Goal: Task Accomplishment & Management: Use online tool/utility

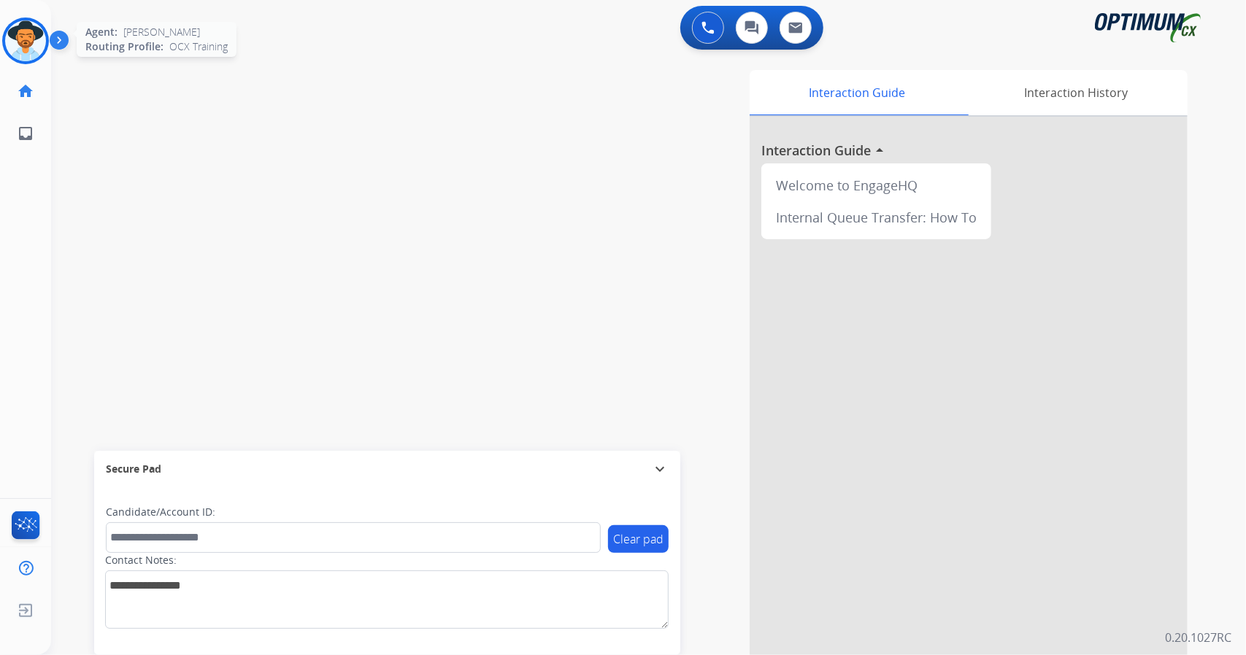
click at [29, 33] on img at bounding box center [25, 40] width 41 height 41
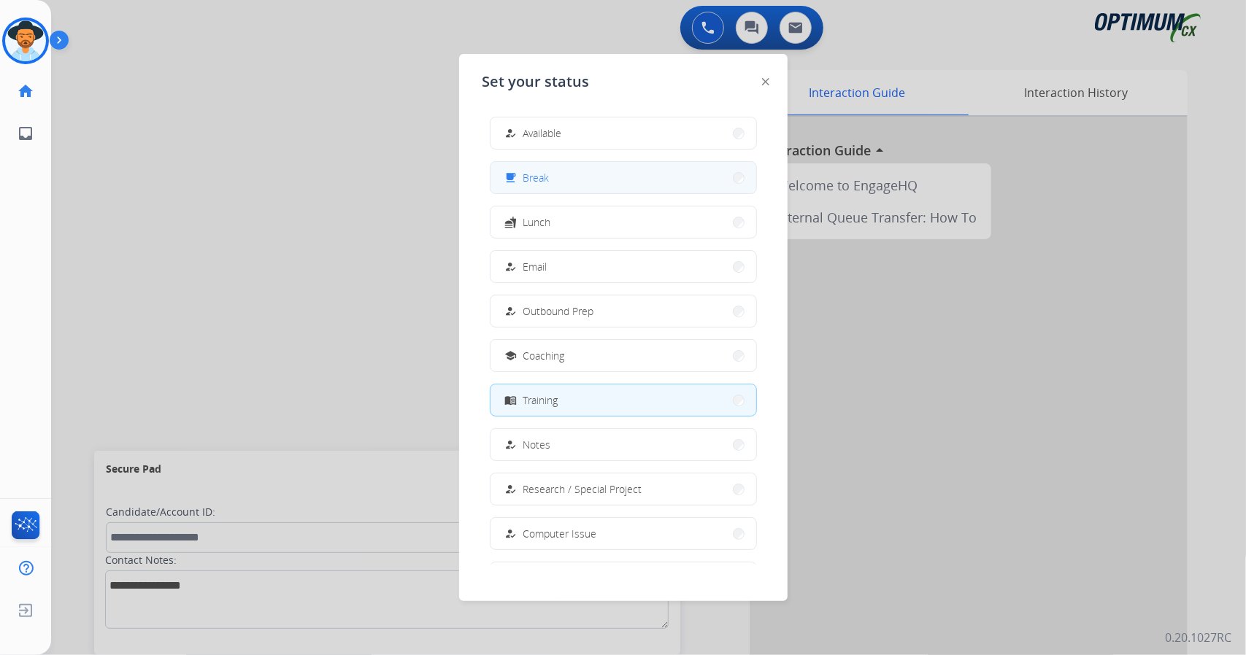
click at [572, 182] on button "free_breakfast Break" at bounding box center [623, 177] width 266 height 31
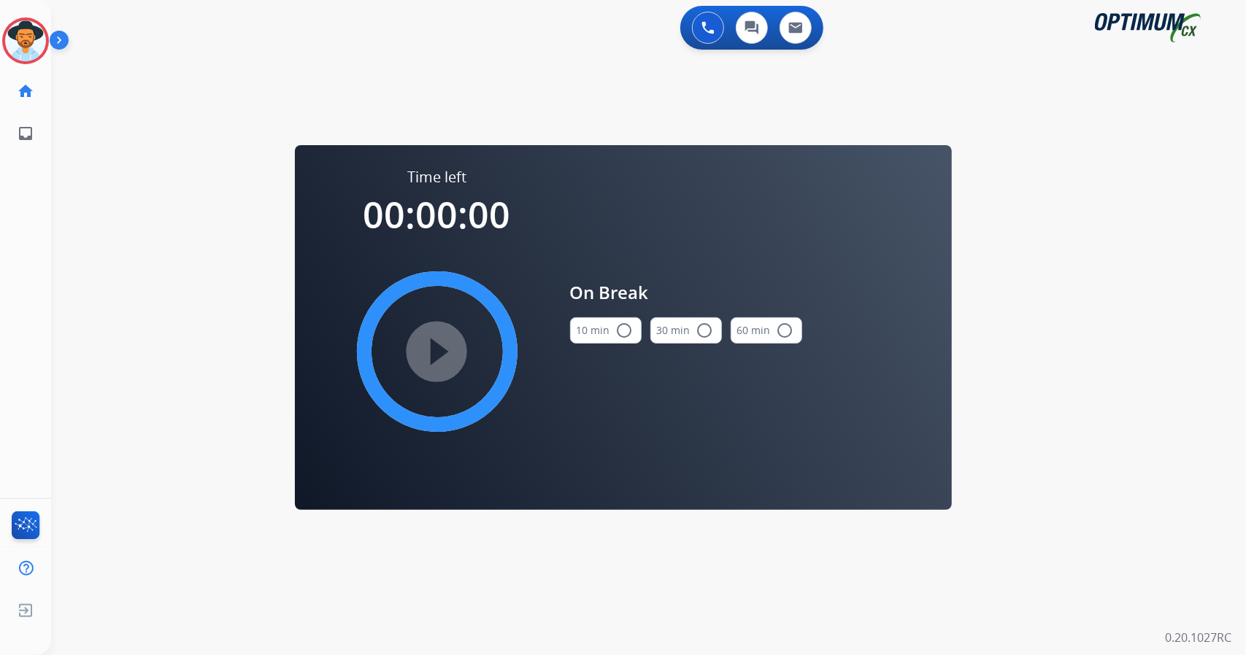
click at [1245, 345] on div "0 Voice Interactions 0 Chat Interactions 0 Email Interactions swap_horiz Break …" at bounding box center [648, 327] width 1195 height 655
click at [596, 323] on button "10 min radio_button_unchecked" at bounding box center [606, 330] width 72 height 26
click at [428, 356] on mat-icon "play_circle_filled" at bounding box center [437, 352] width 18 height 18
click at [28, 39] on icon at bounding box center [25, 41] width 47 height 47
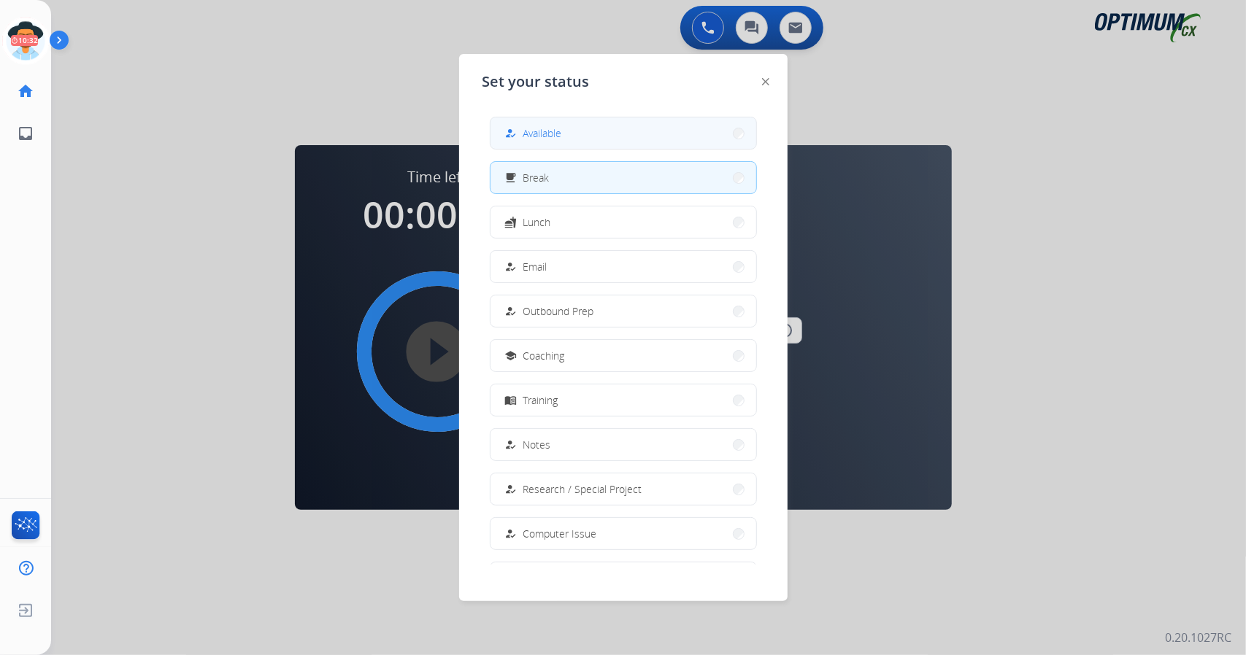
click at [580, 136] on button "how_to_reg Available" at bounding box center [623, 132] width 266 height 31
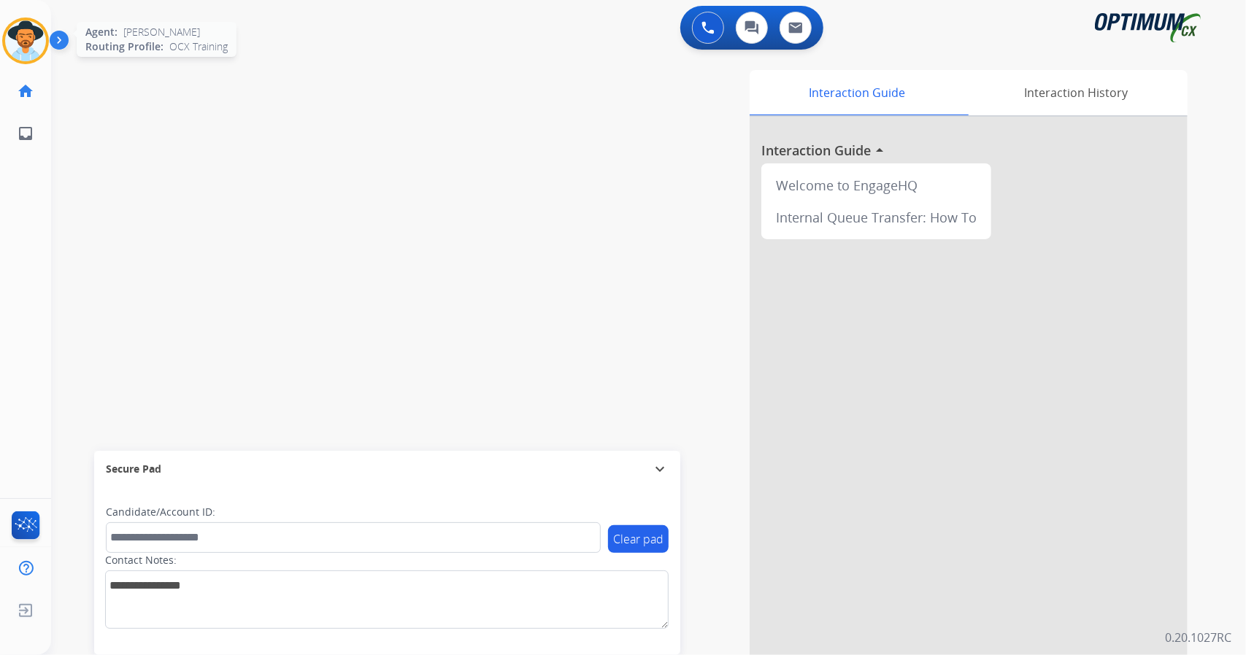
click at [18, 39] on img at bounding box center [25, 40] width 41 height 41
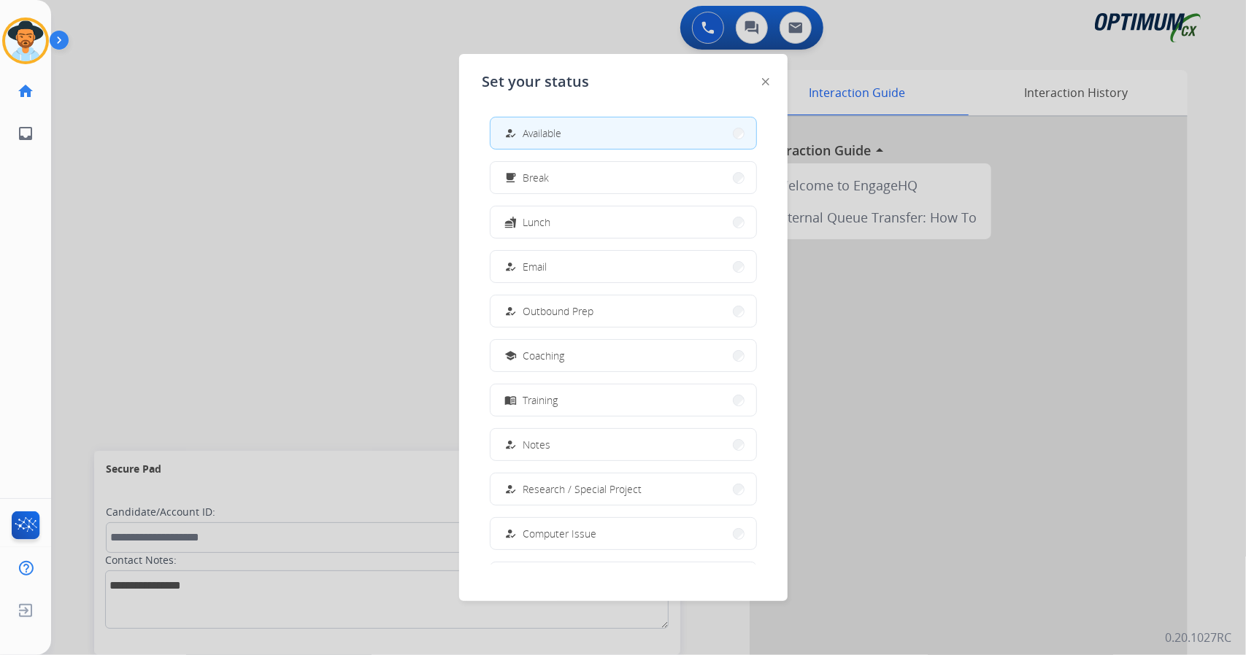
click at [253, 169] on div at bounding box center [623, 327] width 1246 height 655
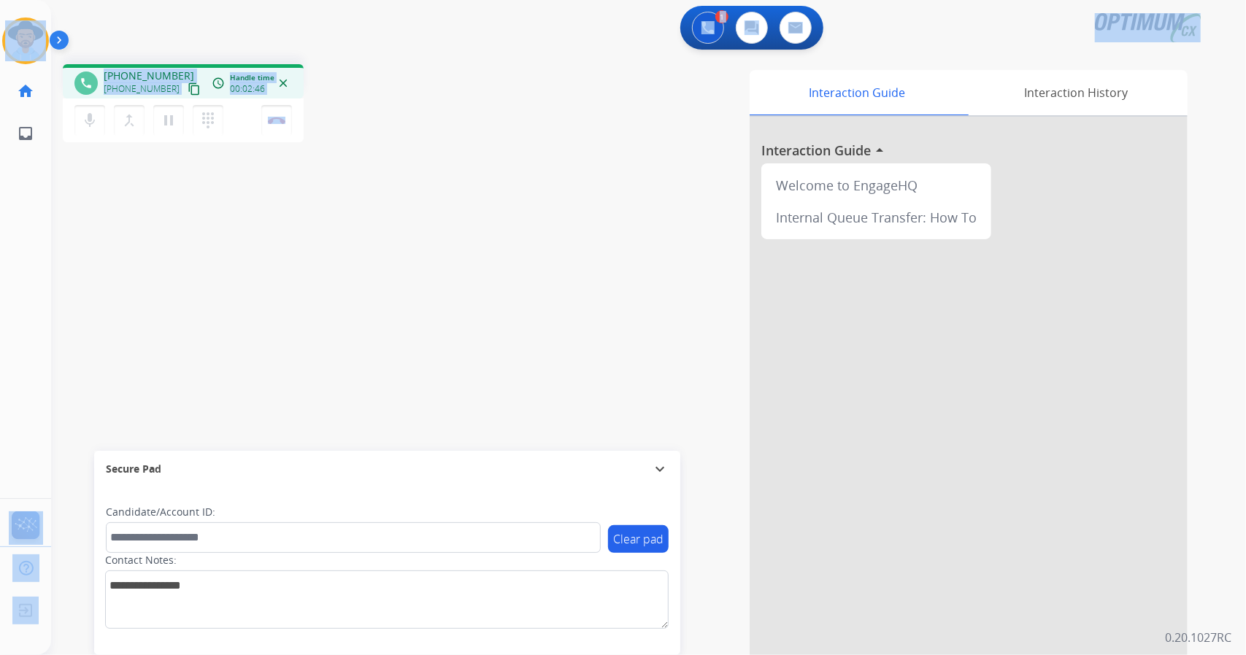
drag, startPoint x: 333, startPoint y: 115, endPoint x: 0, endPoint y: 16, distance: 347.7
click at [0, 16] on div "Outbound call Quit Outbound call Quit Schedule interaction + Add to my list Cus…" at bounding box center [623, 327] width 1246 height 655
click at [121, 15] on div "1 Voice Interactions 0 Chat Interactions 0 Email Interactions" at bounding box center [640, 29] width 1142 height 47
drag, startPoint x: 7, startPoint y: 4, endPoint x: 436, endPoint y: 191, distance: 468.0
click at [436, 191] on div "Outbound call Quit Outbound call Quit Schedule interaction + Add to my list Cus…" at bounding box center [623, 327] width 1246 height 655
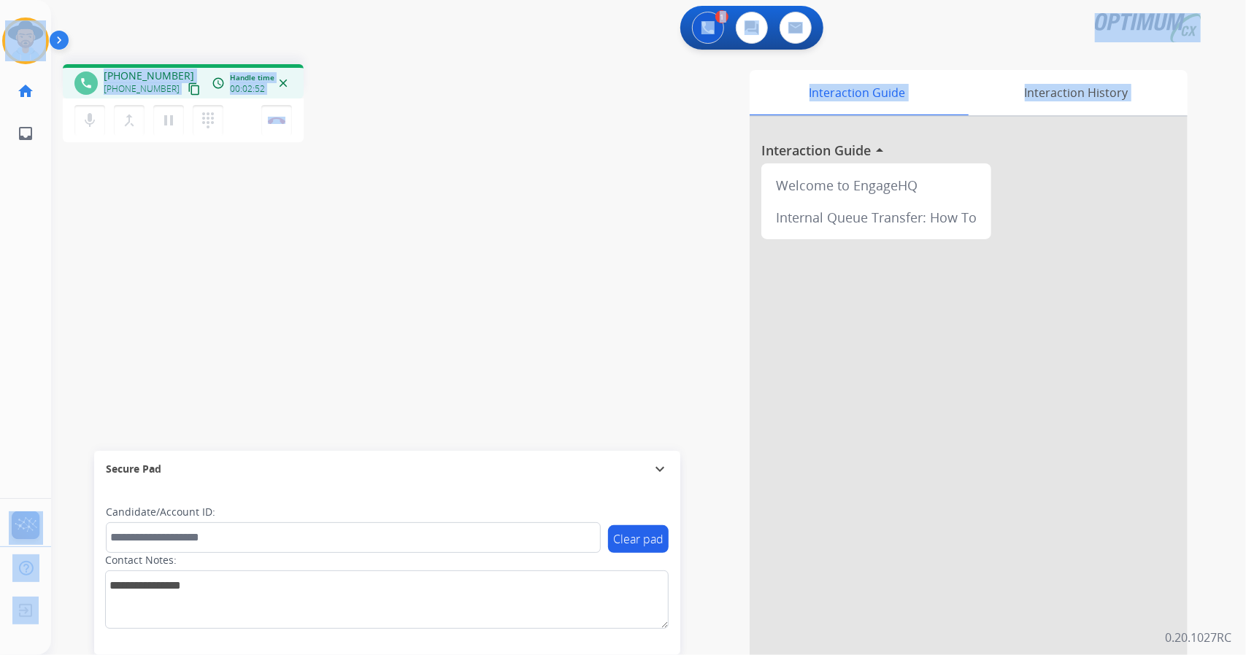
click at [436, 191] on div "phone [PHONE_NUMBER] [PHONE_NUMBER] content_copy access_time Call metrics Queue…" at bounding box center [630, 357] width 1159 height 609
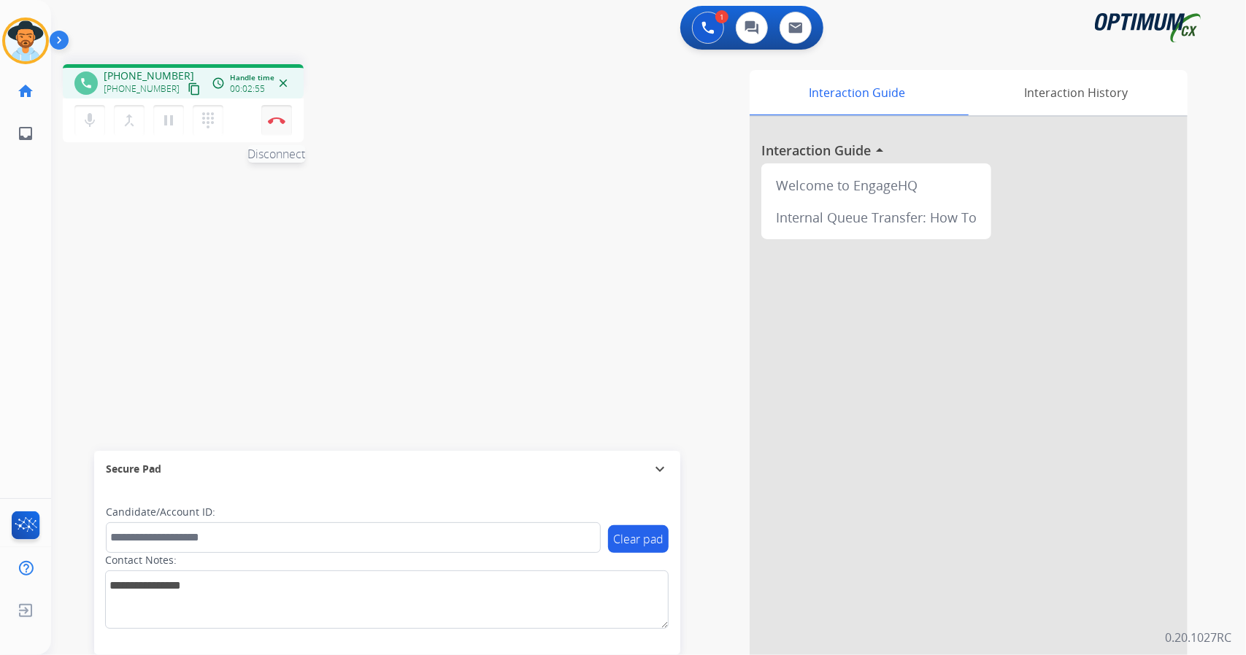
click at [282, 123] on button "Disconnect" at bounding box center [276, 120] width 31 height 31
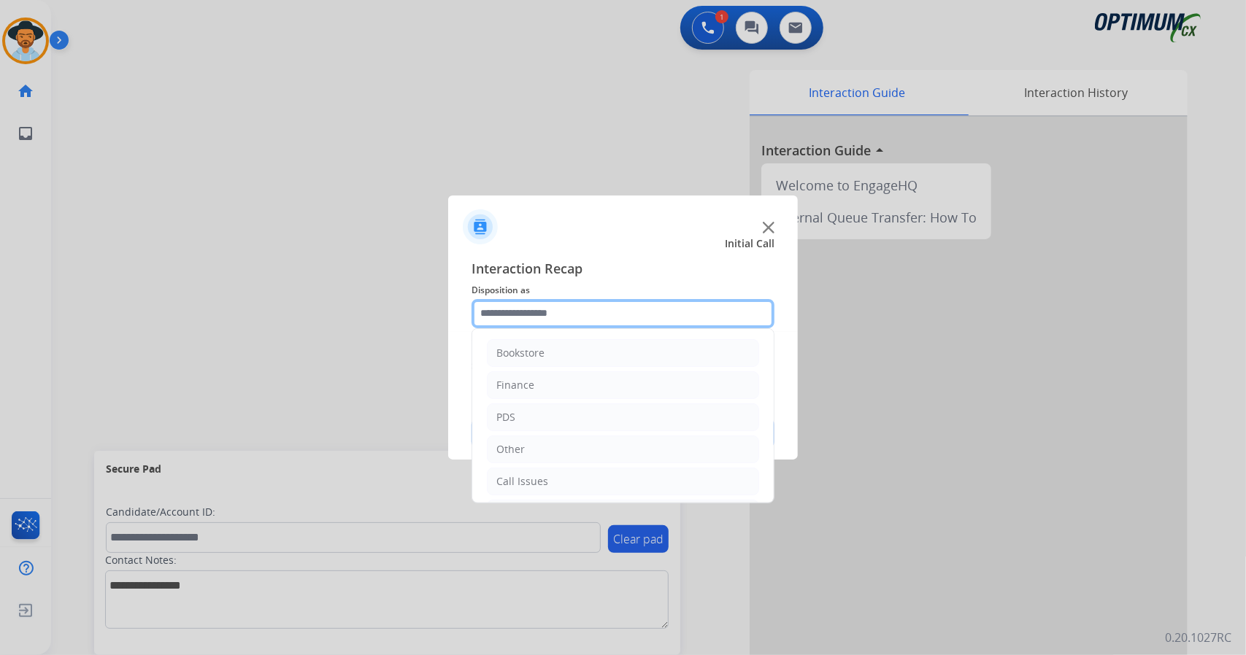
click at [636, 311] on input "text" at bounding box center [622, 313] width 303 height 29
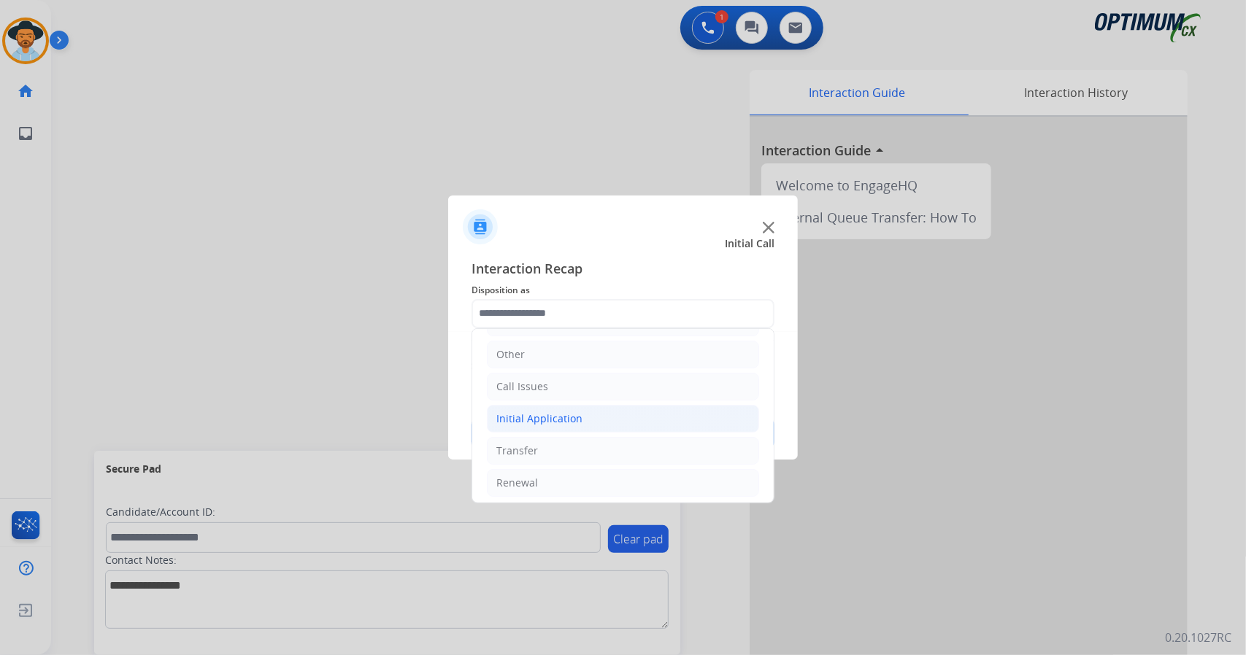
click at [598, 409] on li "Initial Application" at bounding box center [623, 419] width 272 height 28
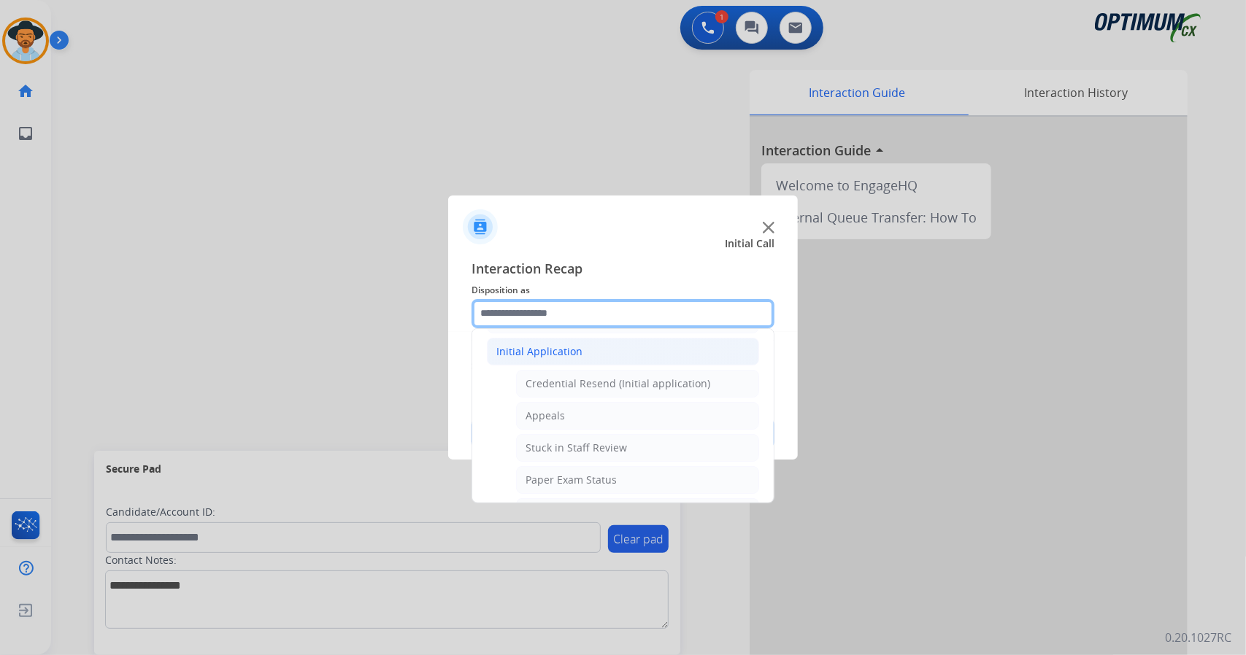
scroll to position [169, 0]
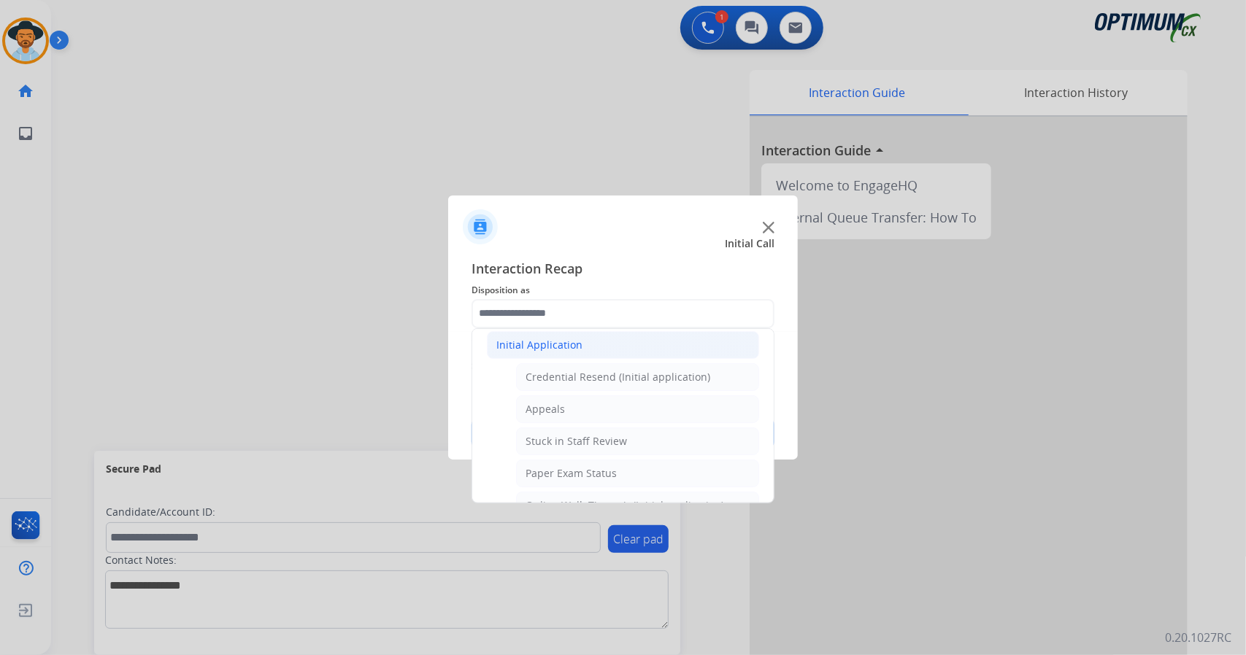
click at [598, 409] on li "Appeals" at bounding box center [637, 409] width 243 height 28
type input "*******"
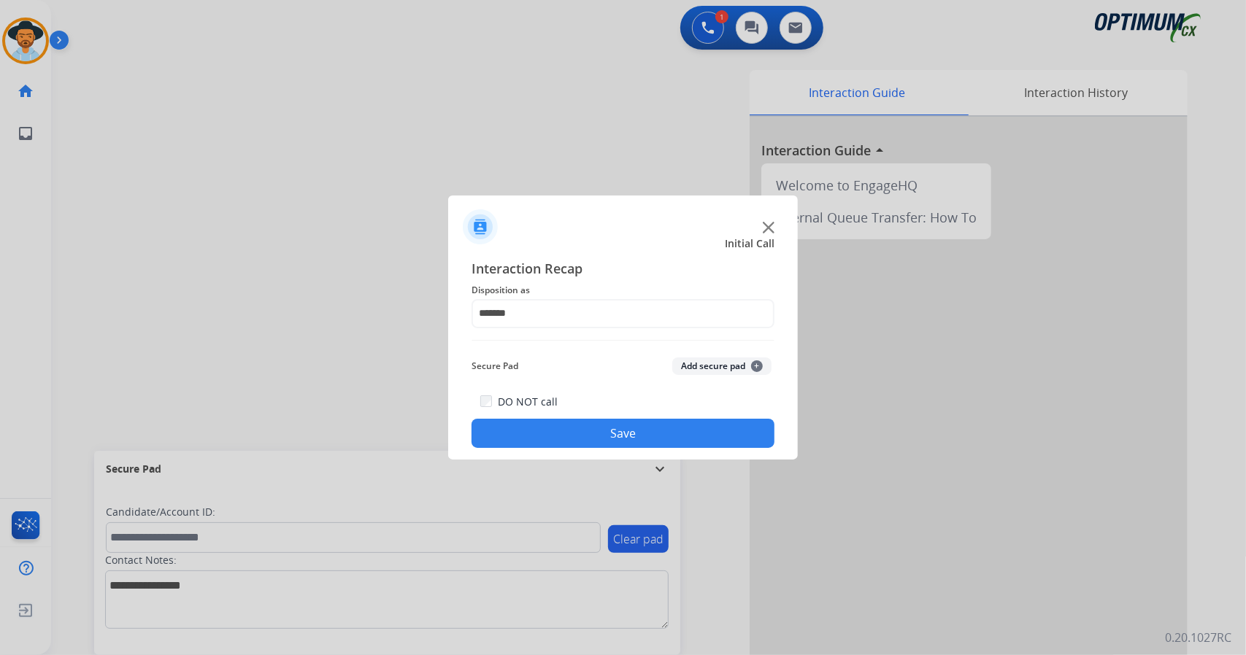
click at [603, 428] on button "Save" at bounding box center [622, 433] width 303 height 29
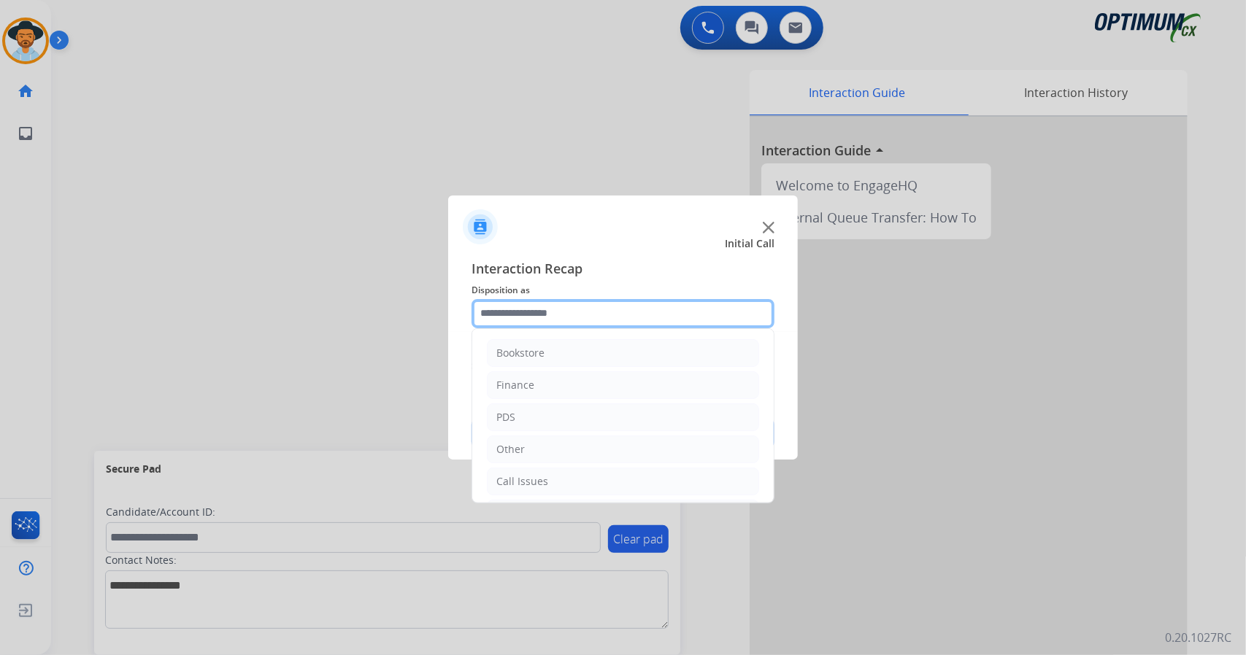
click at [581, 315] on input "text" at bounding box center [622, 313] width 303 height 29
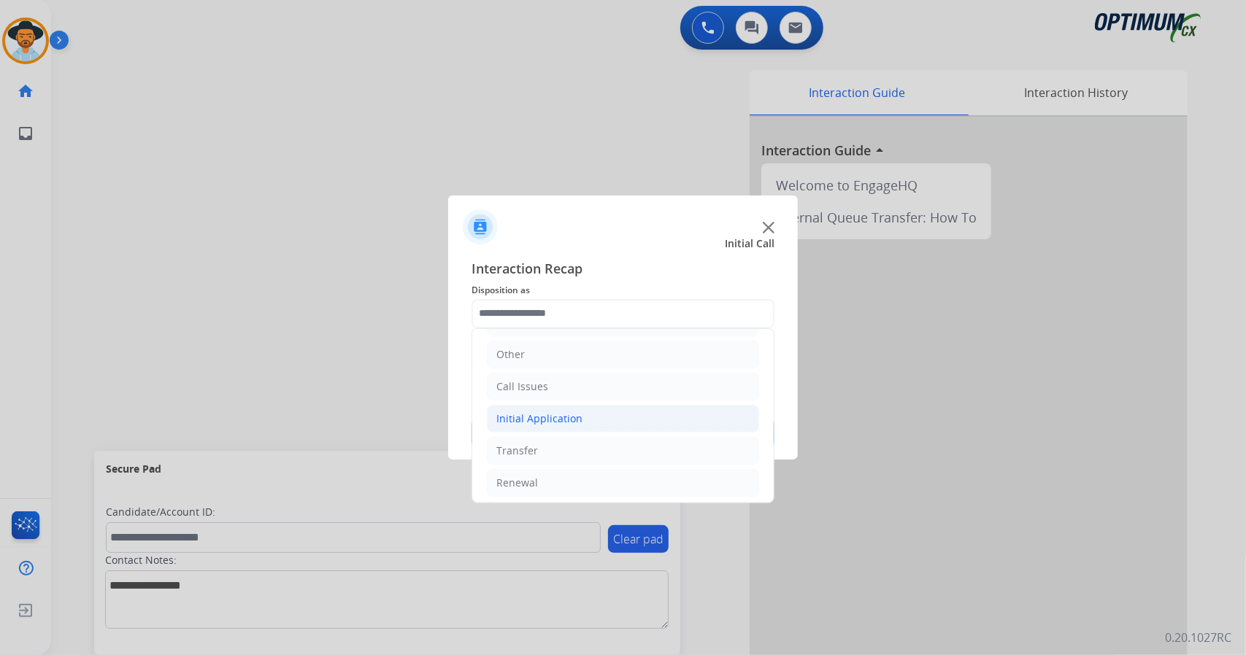
click at [563, 417] on div "Initial Application" at bounding box center [539, 419] width 86 height 15
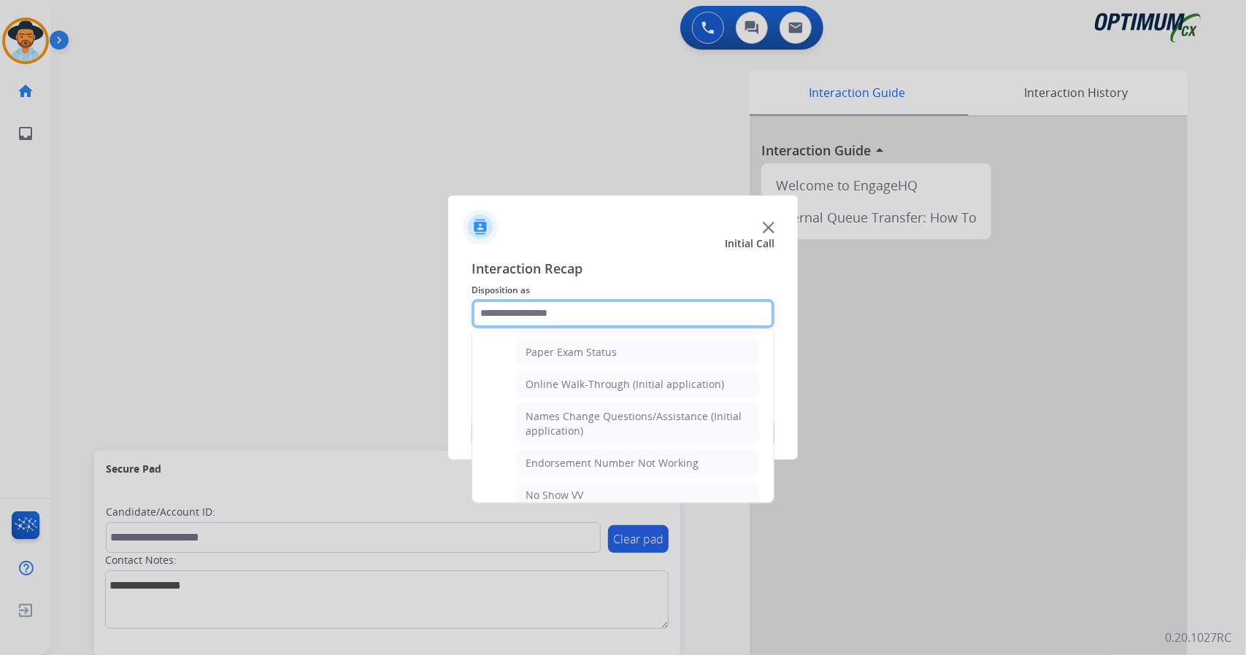
scroll to position [291, 0]
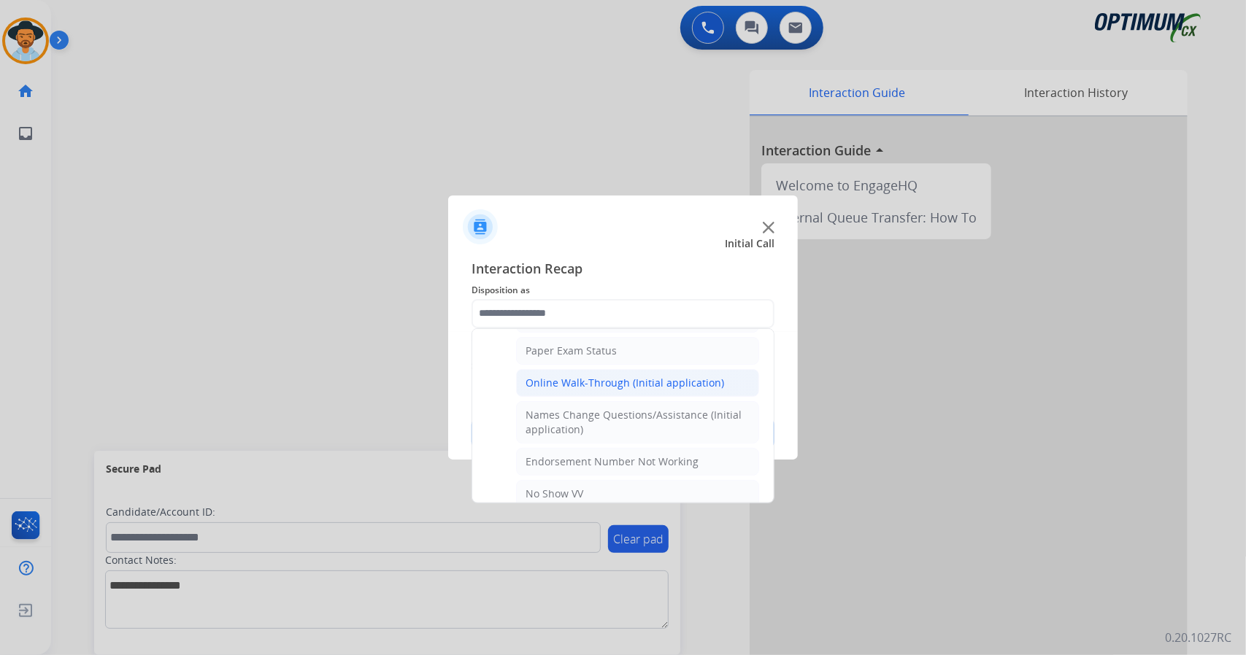
click at [595, 369] on li "Online Walk-Through (Initial application)" at bounding box center [637, 383] width 243 height 28
type input "**********"
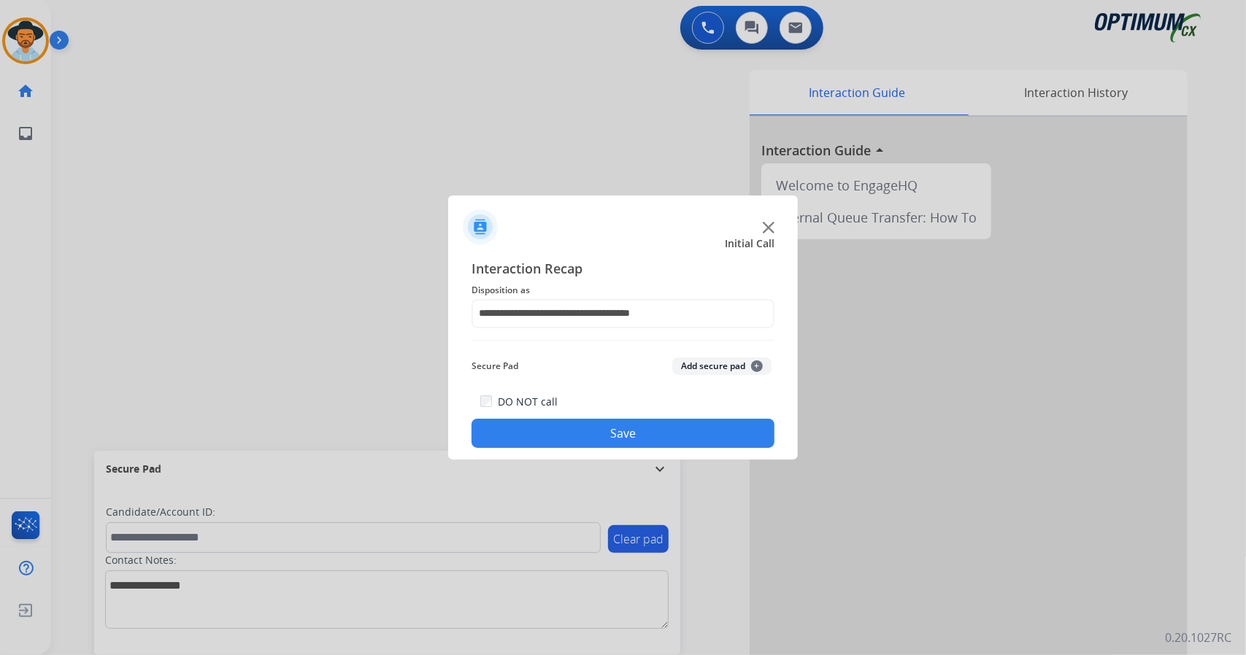
click at [590, 432] on button "Save" at bounding box center [622, 433] width 303 height 29
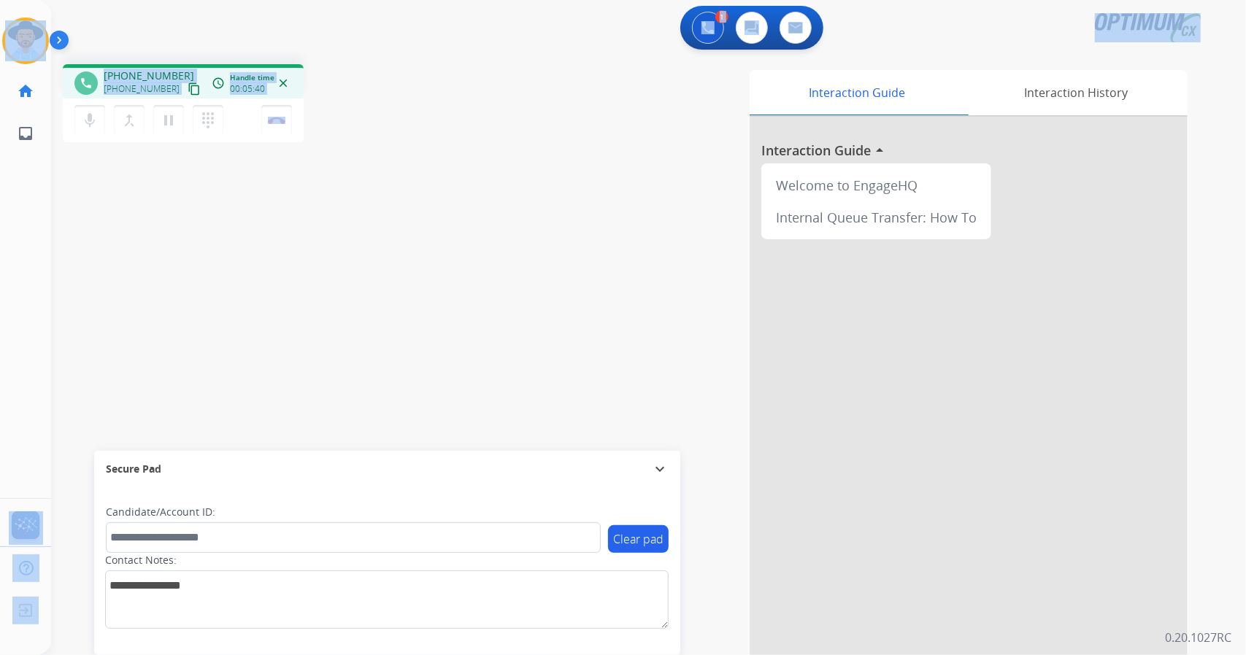
drag, startPoint x: 317, startPoint y: 120, endPoint x: 0, endPoint y: -43, distance: 356.4
click at [0, 0] on html "Outbound call Quit Outbound call Quit Schedule interaction + Add to my list Cus…" at bounding box center [623, 327] width 1246 height 655
click at [133, 33] on div "1 Voice Interactions 0 Chat Interactions 0 Email Interactions" at bounding box center [640, 29] width 1142 height 47
drag, startPoint x: 3, startPoint y: 5, endPoint x: 300, endPoint y: 206, distance: 358.4
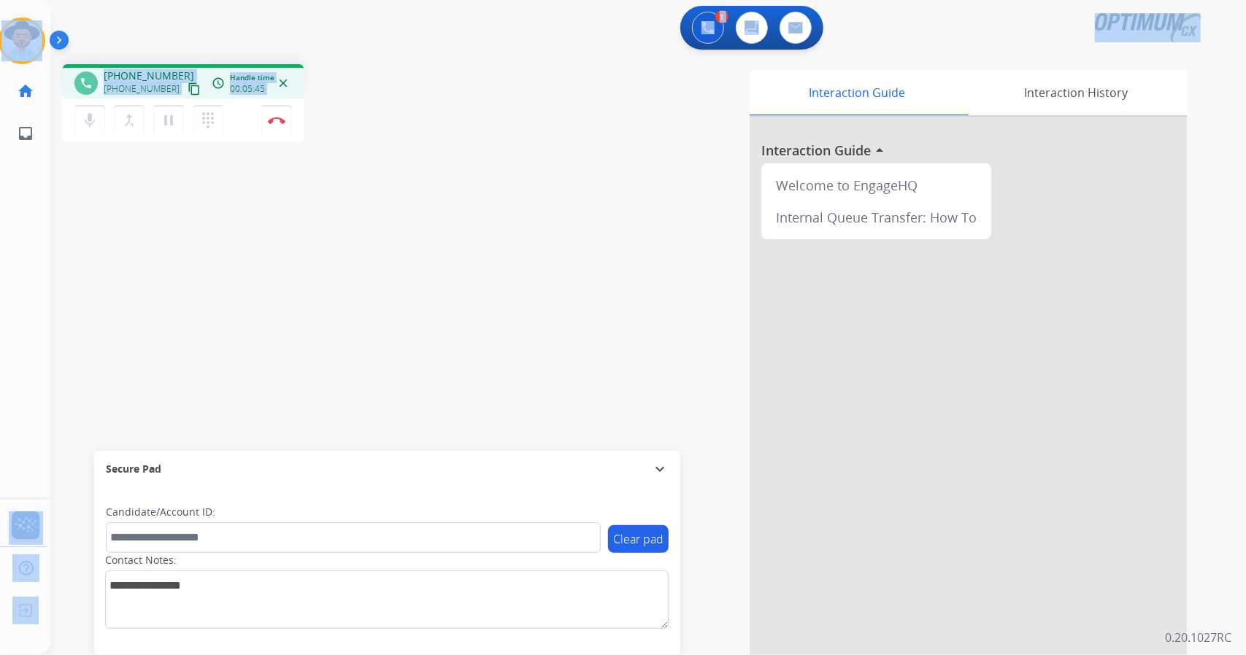
click at [300, 206] on div "Outbound call Quit Outbound call Quit Schedule interaction + Add to my list Cus…" at bounding box center [623, 327] width 1246 height 655
click at [300, 206] on div "phone [PHONE_NUMBER] [PHONE_NUMBER] content_copy access_time Call metrics Queue…" at bounding box center [630, 357] width 1159 height 609
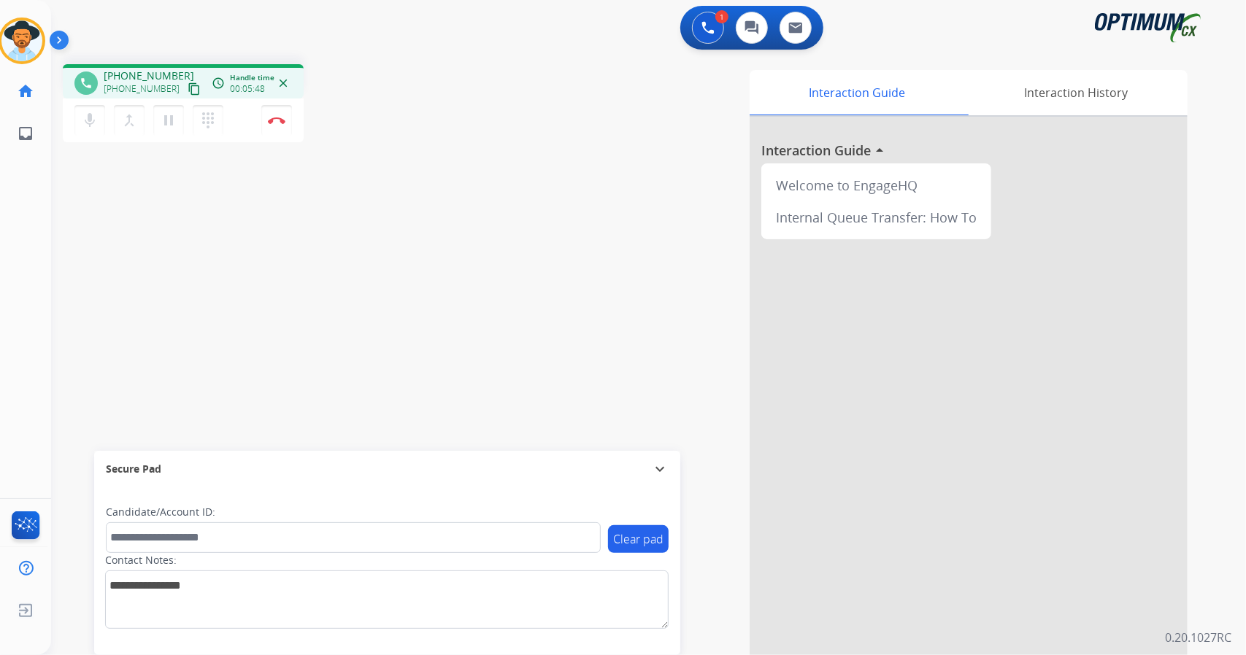
click at [171, 22] on div "1 Voice Interactions 0 Chat Interactions 0 Email Interactions" at bounding box center [640, 29] width 1142 height 47
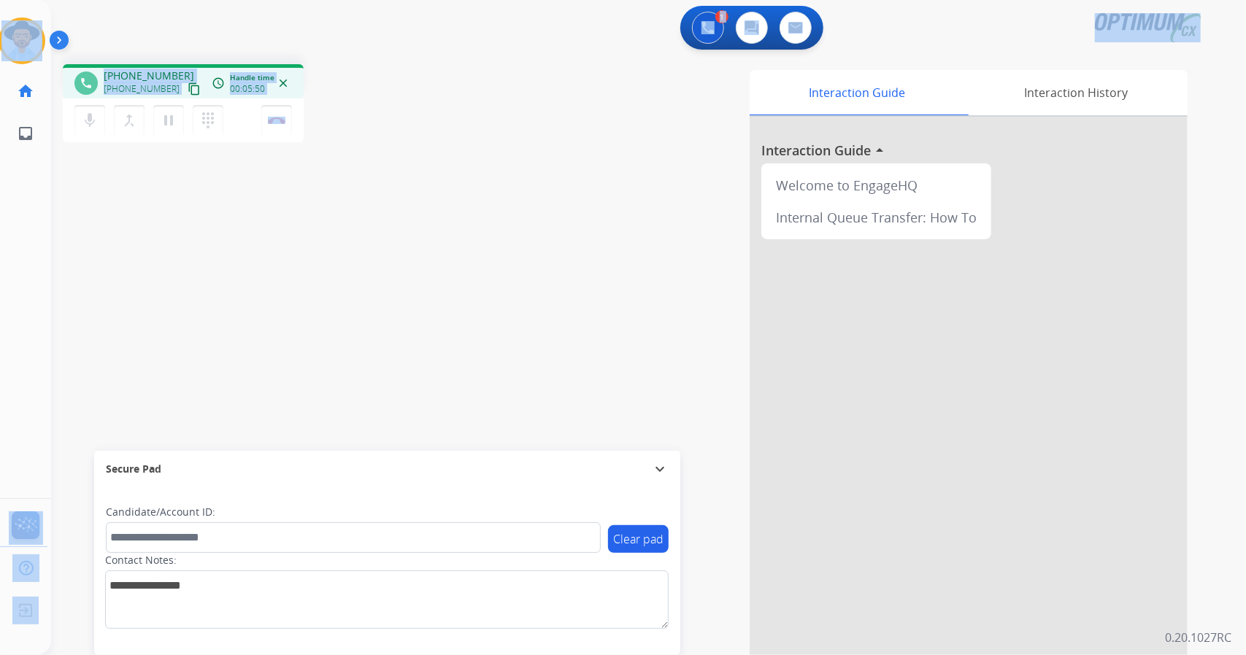
drag, startPoint x: 6, startPoint y: 8, endPoint x: 303, endPoint y: 161, distance: 334.2
click at [303, 161] on div "Outbound call Quit Outbound call Quit Schedule interaction + Add to my list Cus…" at bounding box center [623, 327] width 1246 height 655
click at [303, 161] on div "phone [PHONE_NUMBER] [PHONE_NUMBER] content_copy access_time Call metrics Queue…" at bounding box center [630, 357] width 1159 height 609
drag, startPoint x: 318, startPoint y: 121, endPoint x: 15, endPoint y: 1, distance: 326.6
click at [15, 1] on div "Outbound call Quit Outbound call Quit Schedule interaction + Add to my list Cus…" at bounding box center [623, 327] width 1246 height 655
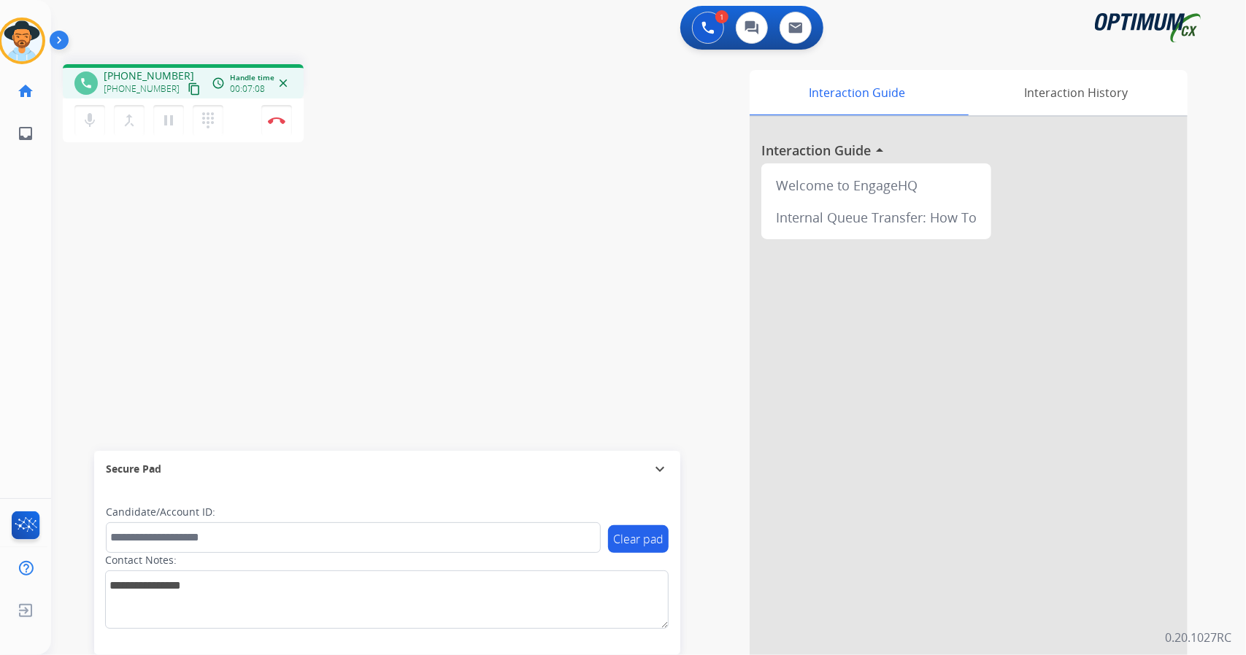
click at [559, 198] on div "Interaction Guide Interaction History Interaction Guide arrow_drop_up Welcome t…" at bounding box center [826, 365] width 722 height 591
click at [272, 117] on img at bounding box center [277, 120] width 18 height 7
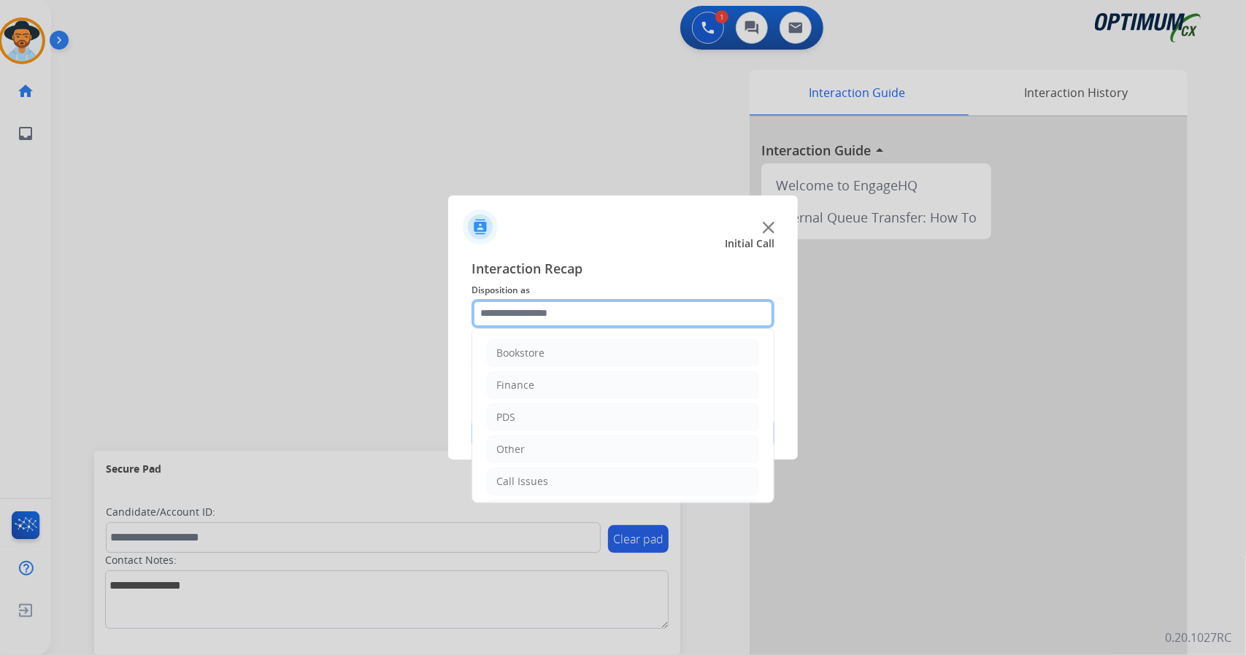
click at [495, 312] on input "text" at bounding box center [622, 313] width 303 height 29
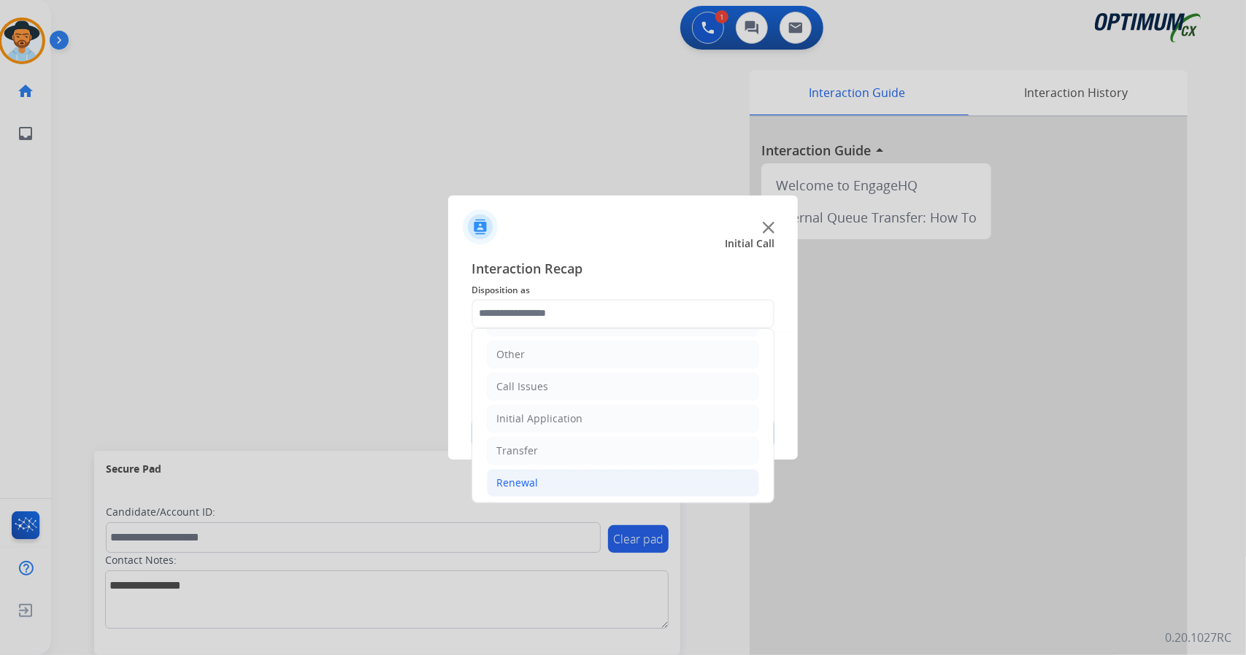
click at [537, 487] on li "Renewal" at bounding box center [623, 483] width 272 height 28
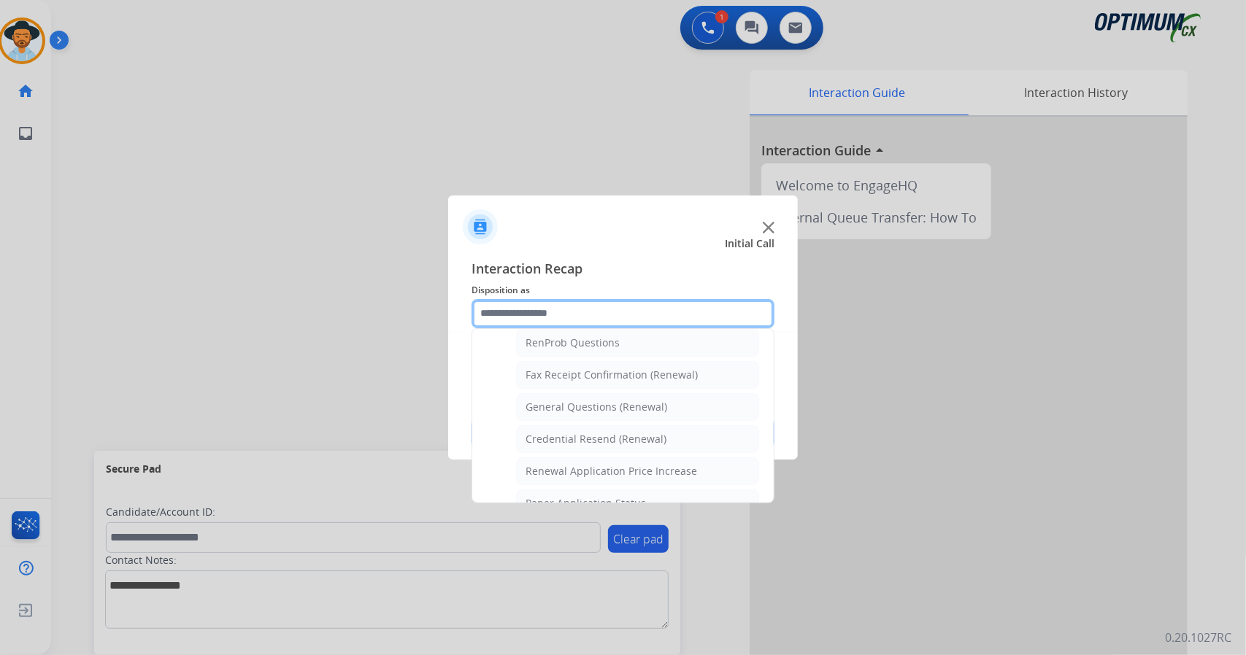
scroll to position [383, 0]
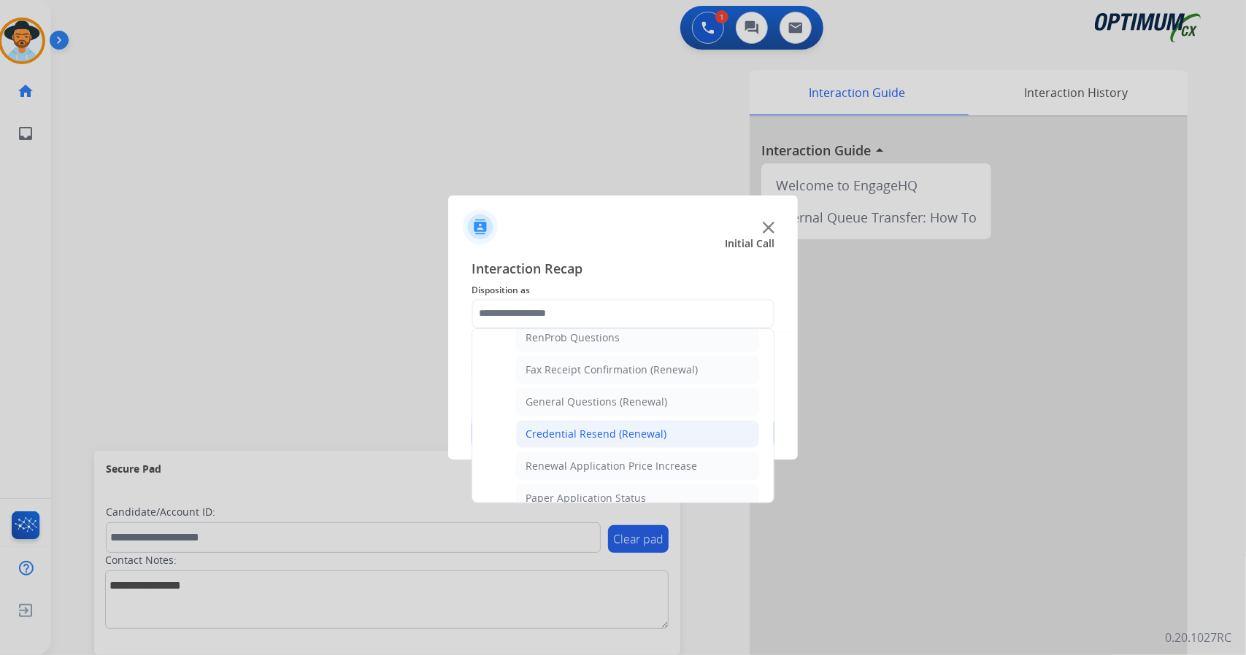
click at [555, 427] on div "Credential Resend (Renewal)" at bounding box center [595, 434] width 141 height 15
type input "**********"
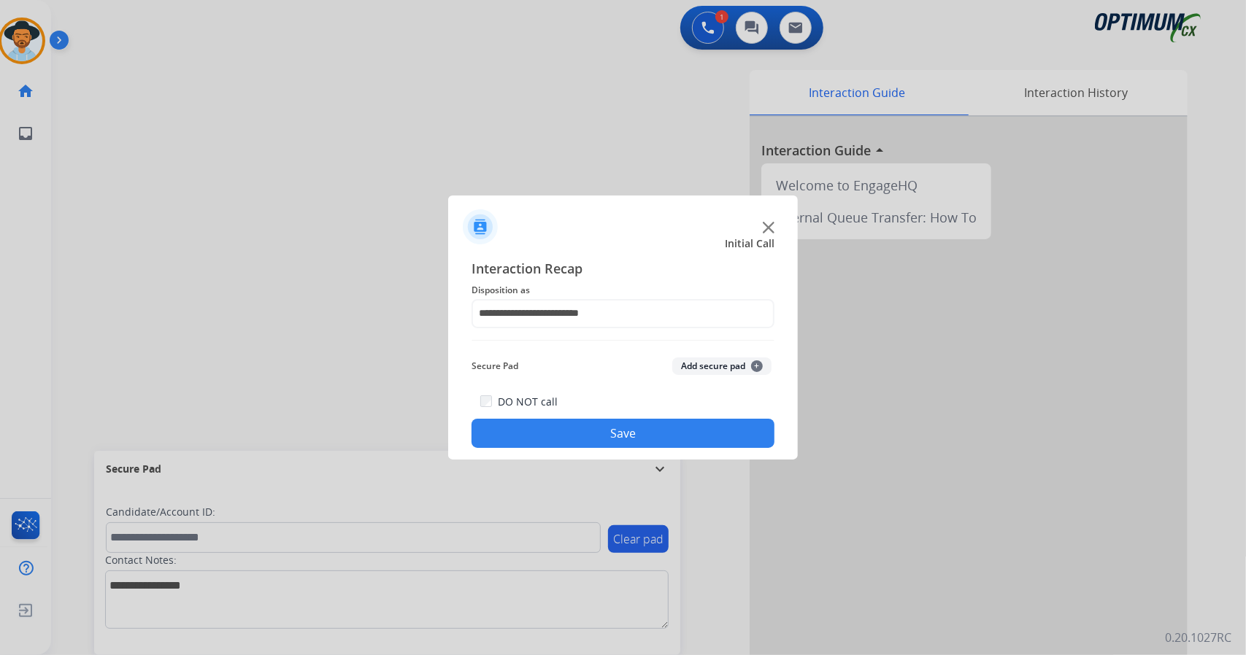
click at [555, 424] on button "Save" at bounding box center [622, 433] width 303 height 29
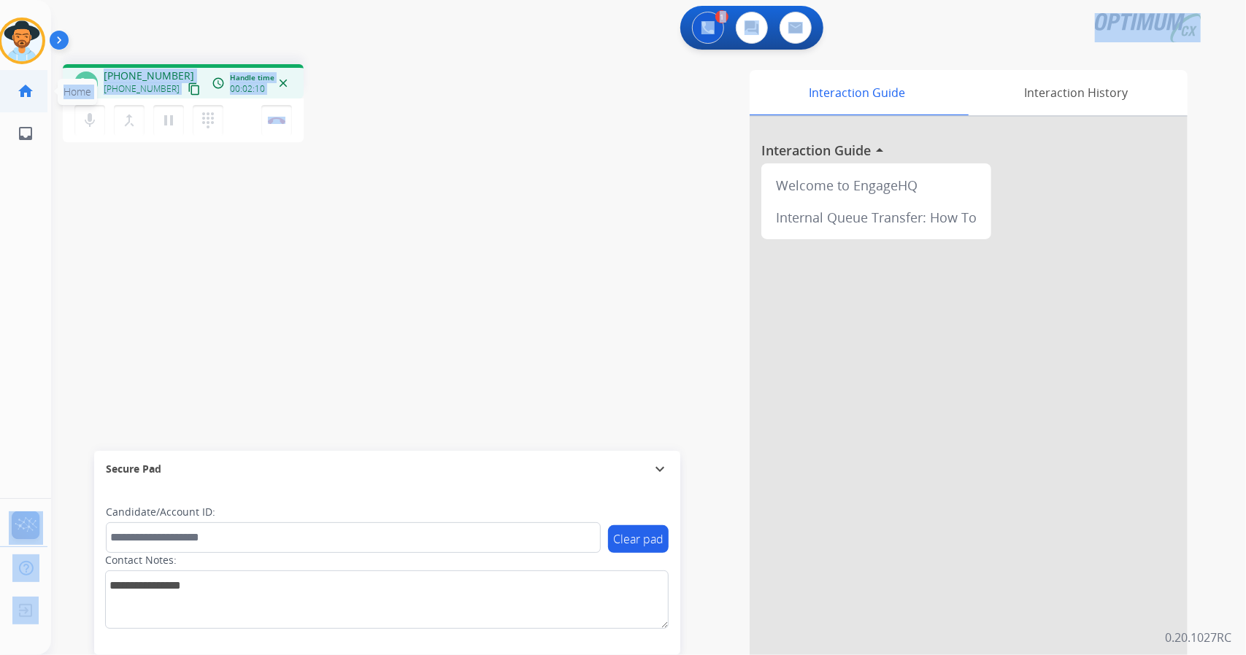
scroll to position [0, 0]
drag, startPoint x: 341, startPoint y: 129, endPoint x: 0, endPoint y: 31, distance: 354.5
click at [0, 31] on div "Outbound call Quit Outbound call Quit Schedule interaction + Add to my list Cus…" at bounding box center [623, 327] width 1246 height 655
click at [379, 86] on div "phone [PHONE_NUMBER] [PHONE_NUMBER] content_copy access_time Call metrics Queue…" at bounding box center [261, 105] width 396 height 82
drag, startPoint x: 0, startPoint y: 4, endPoint x: 353, endPoint y: 175, distance: 392.6
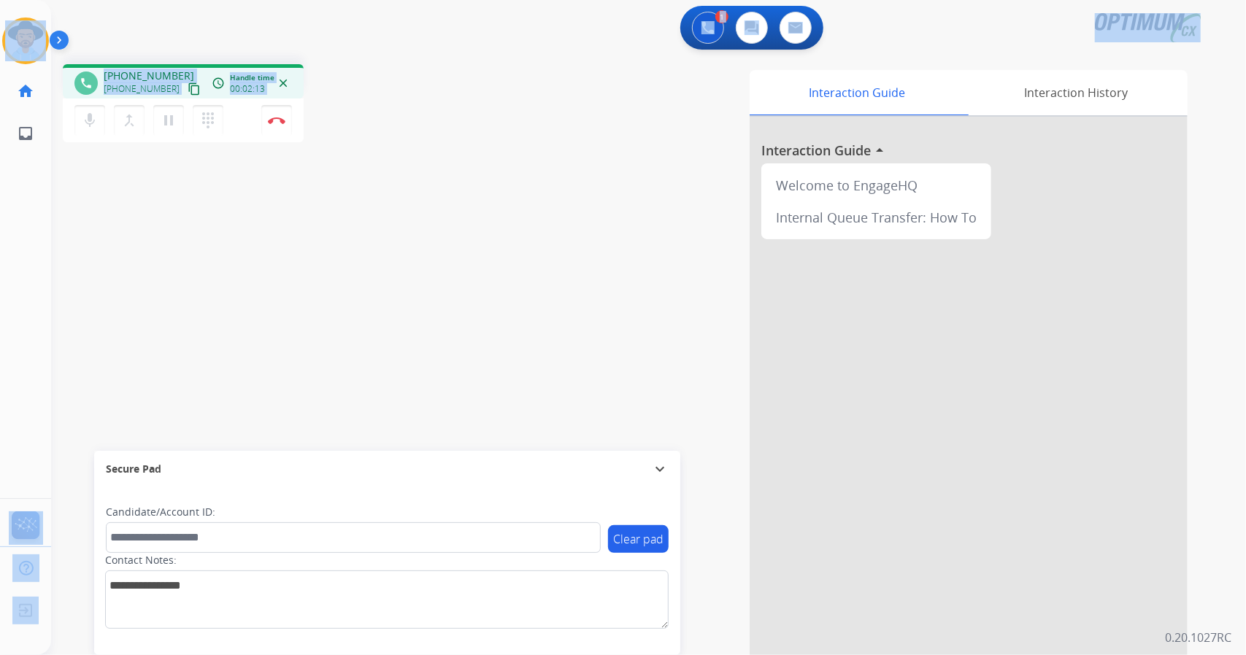
click at [353, 175] on div "Outbound call Quit Outbound call Quit Schedule interaction + Add to my list Cus…" at bounding box center [623, 327] width 1246 height 655
click at [353, 175] on div "phone [PHONE_NUMBER] [PHONE_NUMBER] content_copy access_time Call metrics Queue…" at bounding box center [630, 357] width 1159 height 609
drag, startPoint x: 8, startPoint y: 4, endPoint x: 371, endPoint y: 194, distance: 409.3
click at [371, 194] on div "Outbound call Quit Outbound call Quit Schedule interaction + Add to my list Cus…" at bounding box center [623, 327] width 1246 height 655
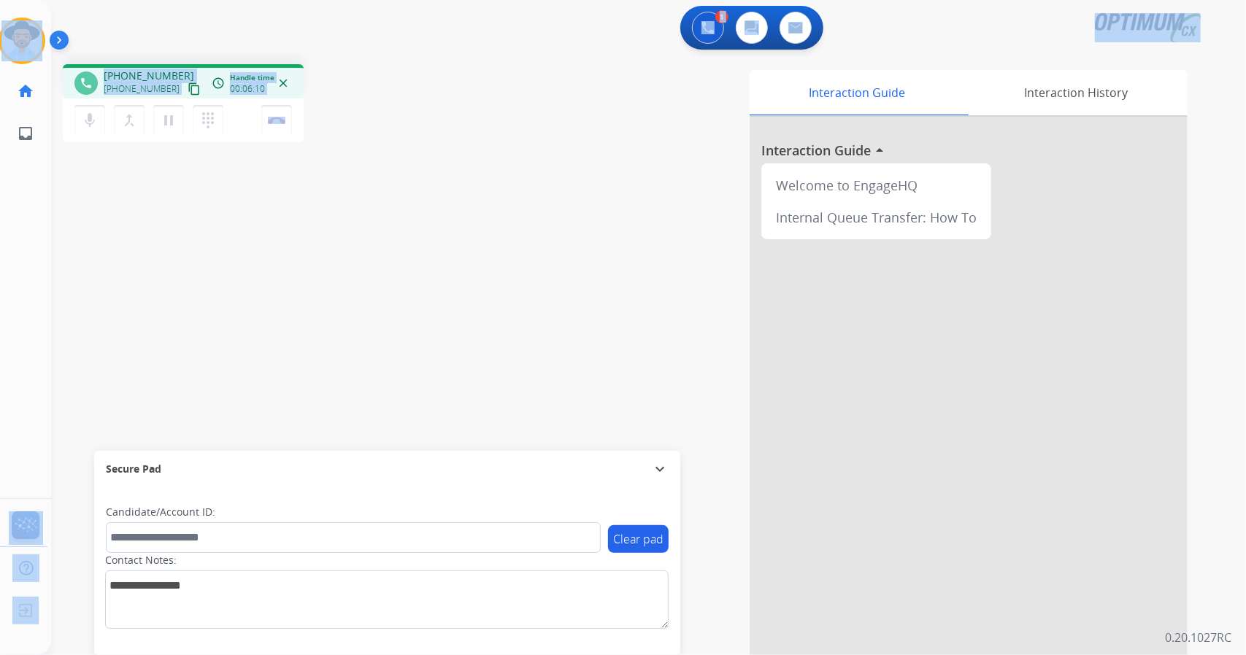
click at [360, 112] on div "phone [PHONE_NUMBER] [PHONE_NUMBER] content_copy access_time Call metrics Queue…" at bounding box center [261, 105] width 396 height 82
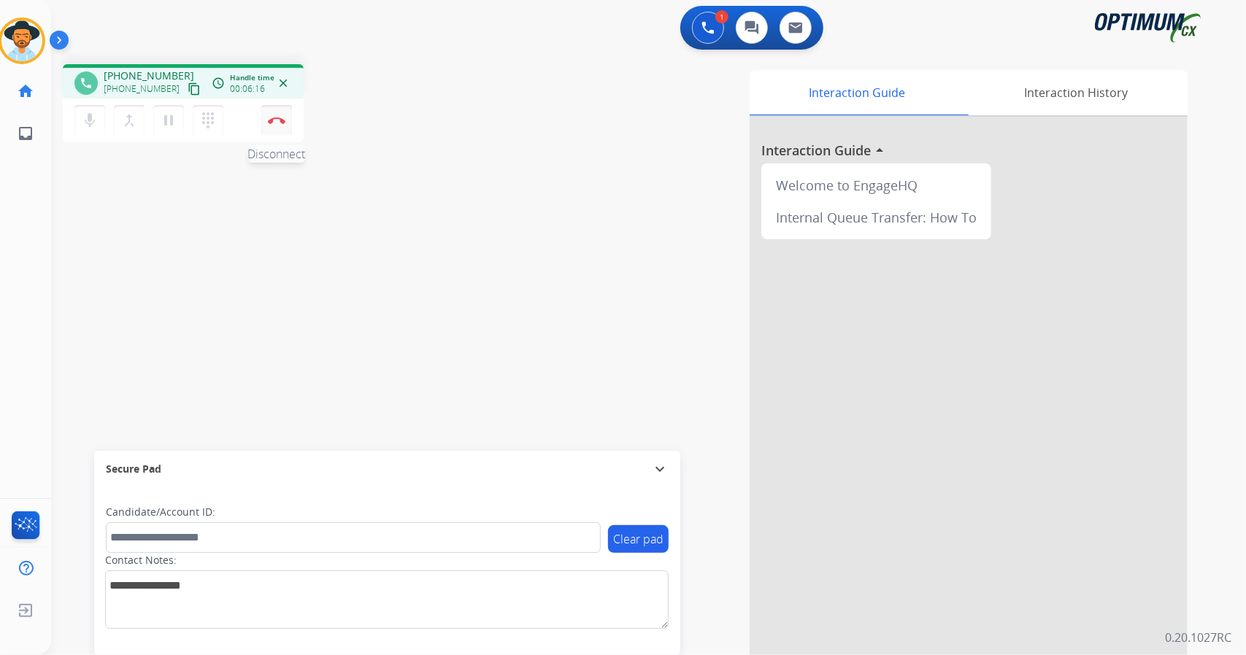
click at [279, 123] on img at bounding box center [277, 120] width 18 height 7
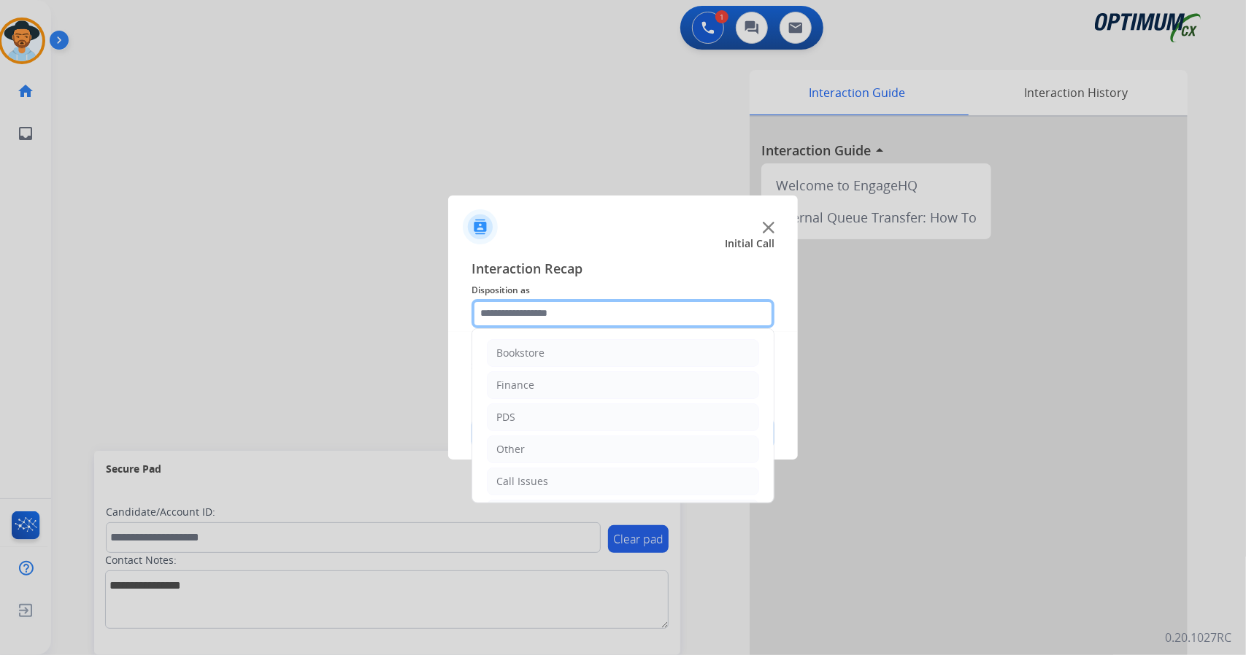
click at [536, 317] on input "text" at bounding box center [622, 313] width 303 height 29
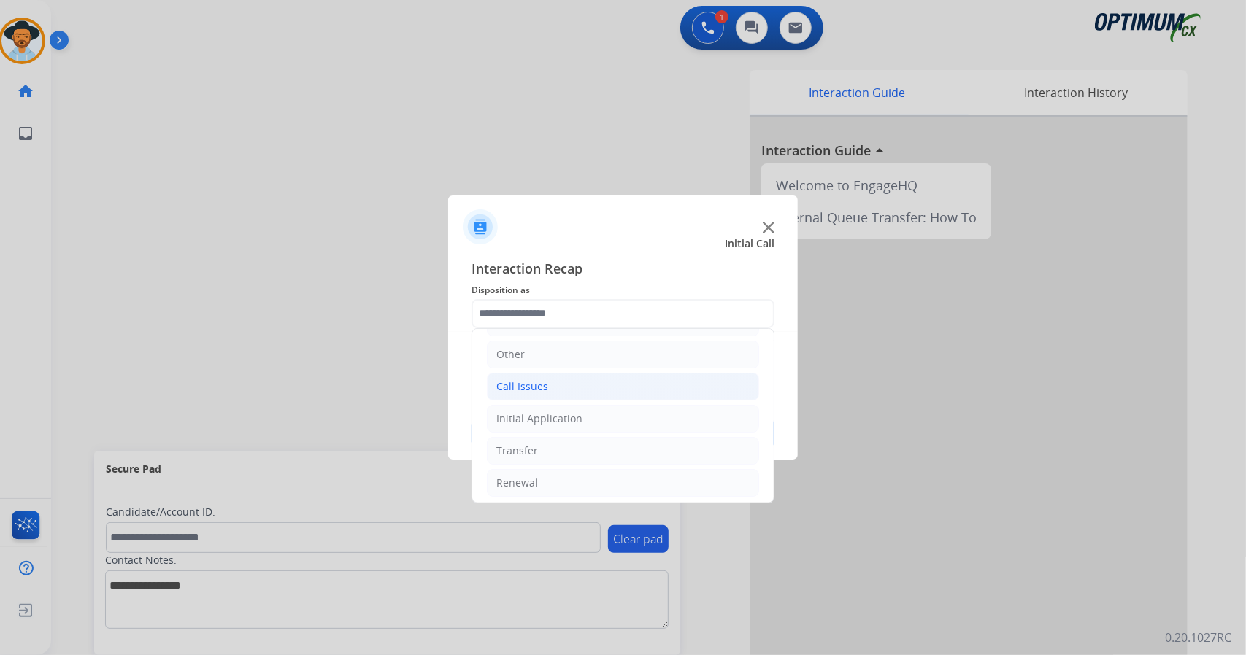
click at [534, 383] on div "Call Issues" at bounding box center [522, 386] width 52 height 15
click at [568, 444] on div "Wrong Number/Wrong Department" at bounding box center [612, 451] width 174 height 15
type input "**********"
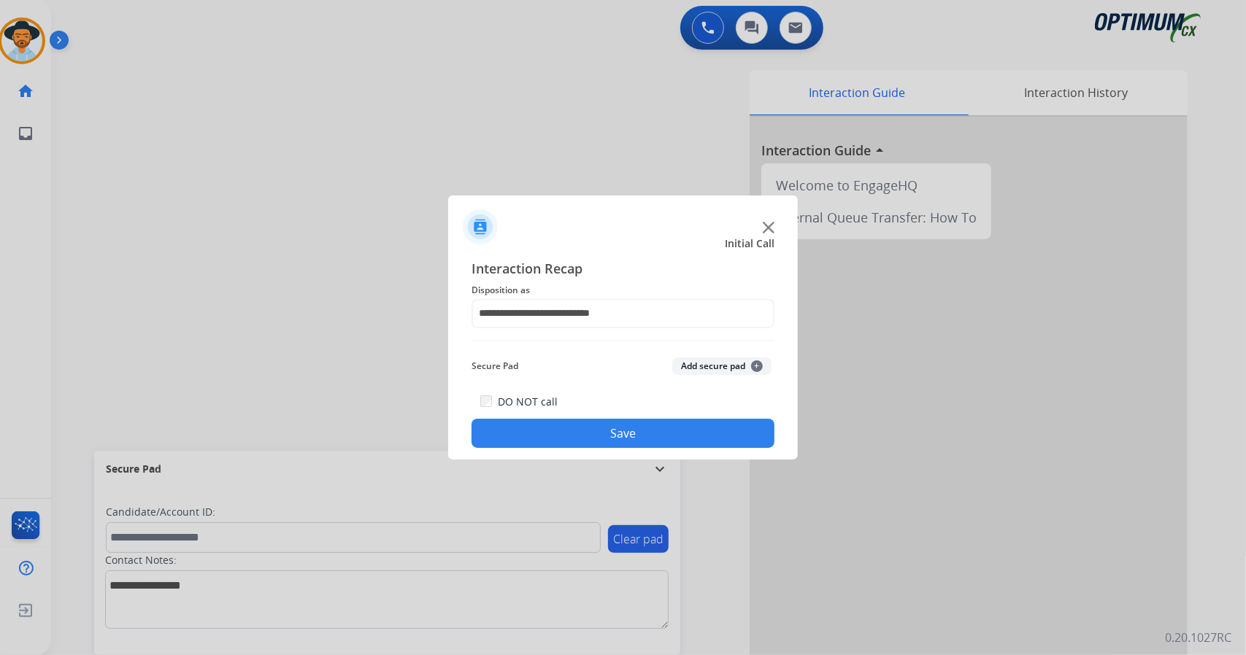
click at [557, 431] on button "Save" at bounding box center [622, 433] width 303 height 29
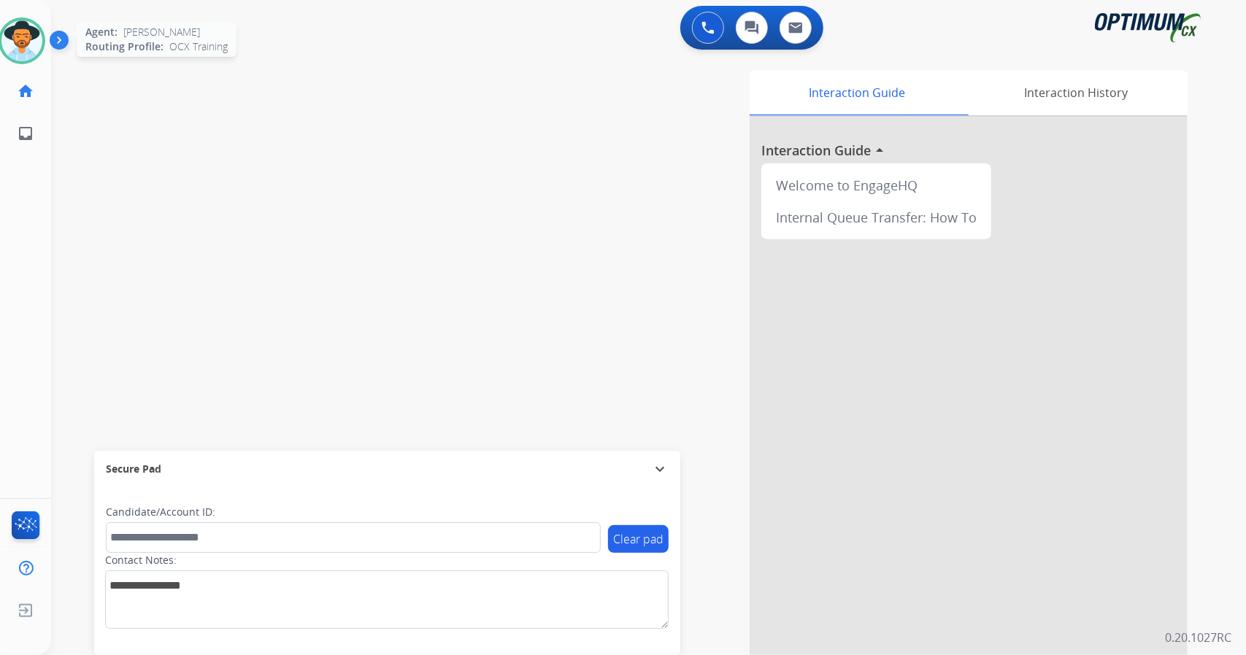
click at [5, 42] on img at bounding box center [21, 40] width 41 height 41
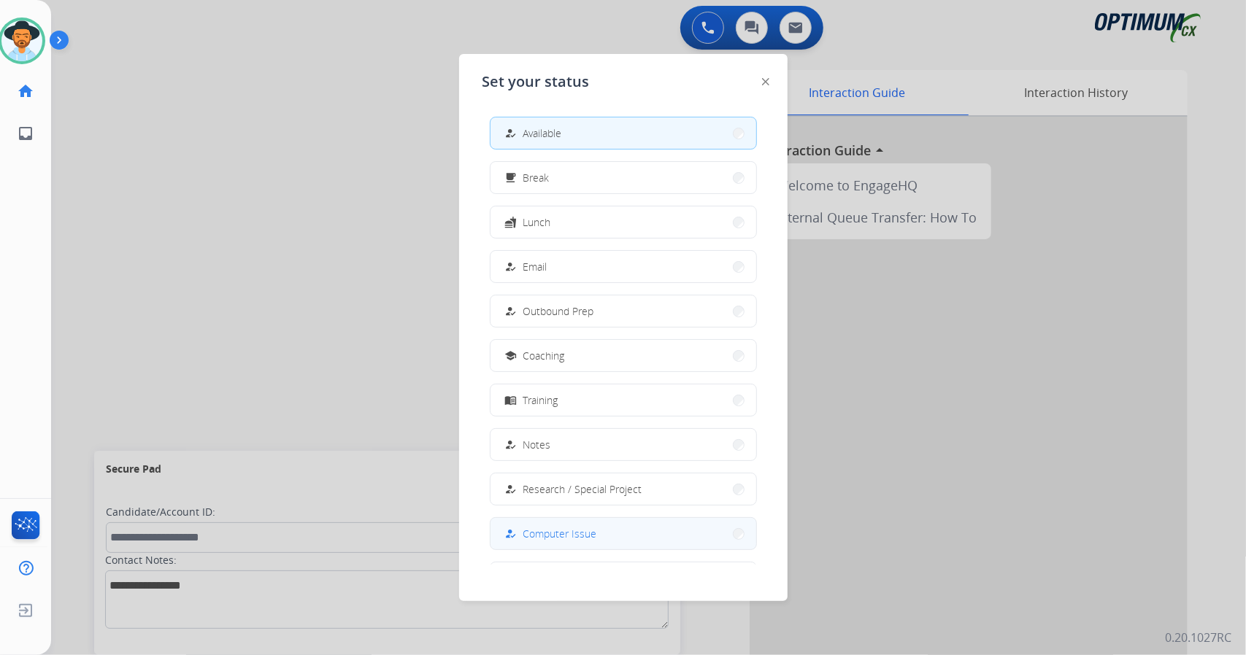
scroll to position [137, 0]
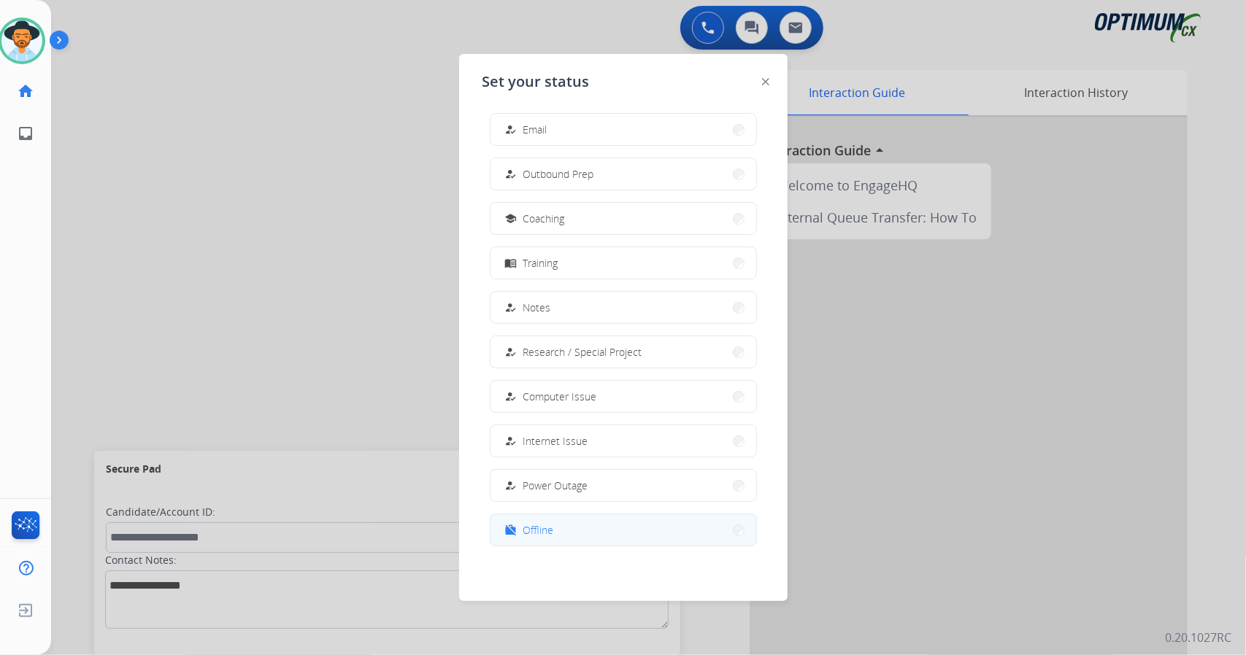
click at [632, 520] on button "work_off Offline" at bounding box center [623, 529] width 266 height 31
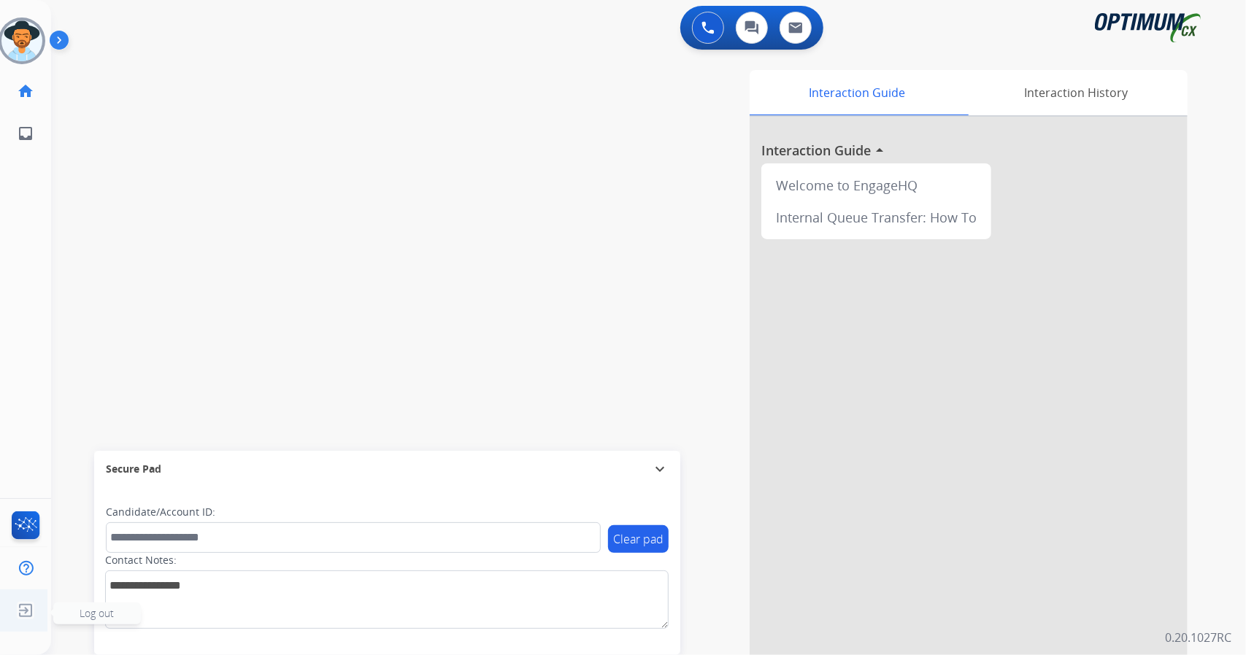
click at [18, 611] on img at bounding box center [25, 611] width 26 height 28
